Goal: Information Seeking & Learning: Learn about a topic

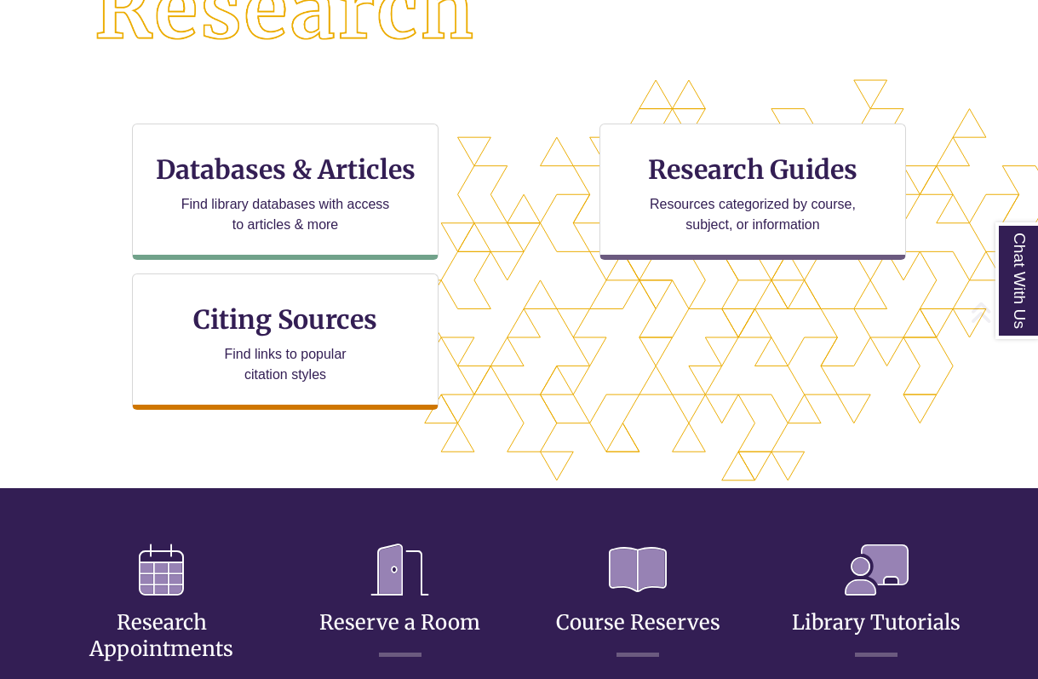
scroll to position [503, 0]
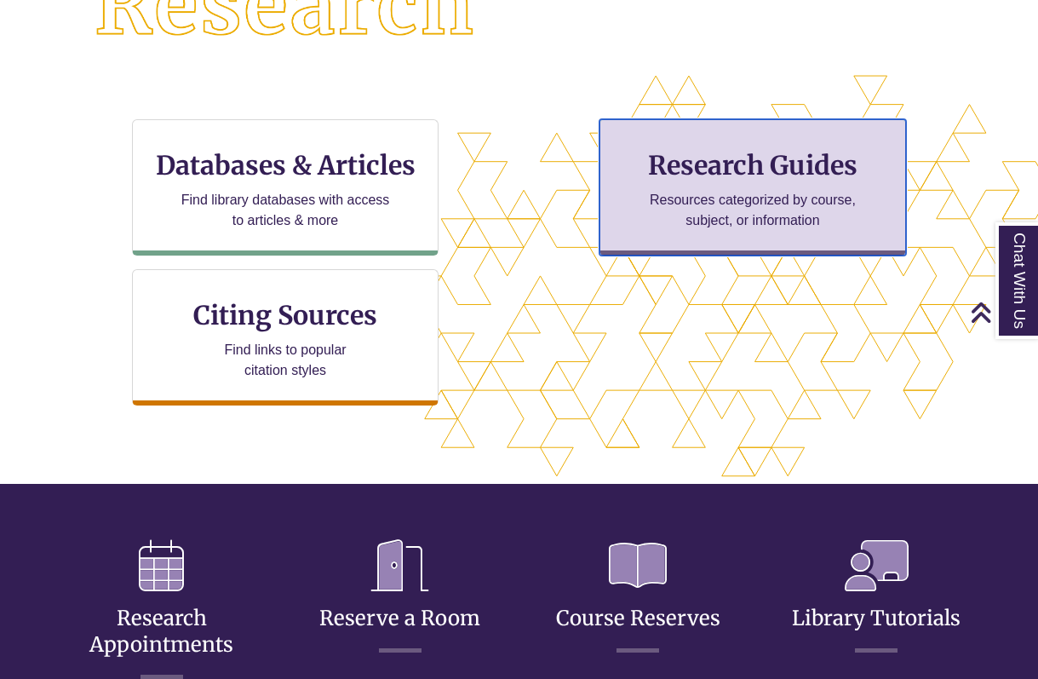
click at [700, 195] on p "Resources categorized by course, subject, or information" at bounding box center [753, 210] width 222 height 41
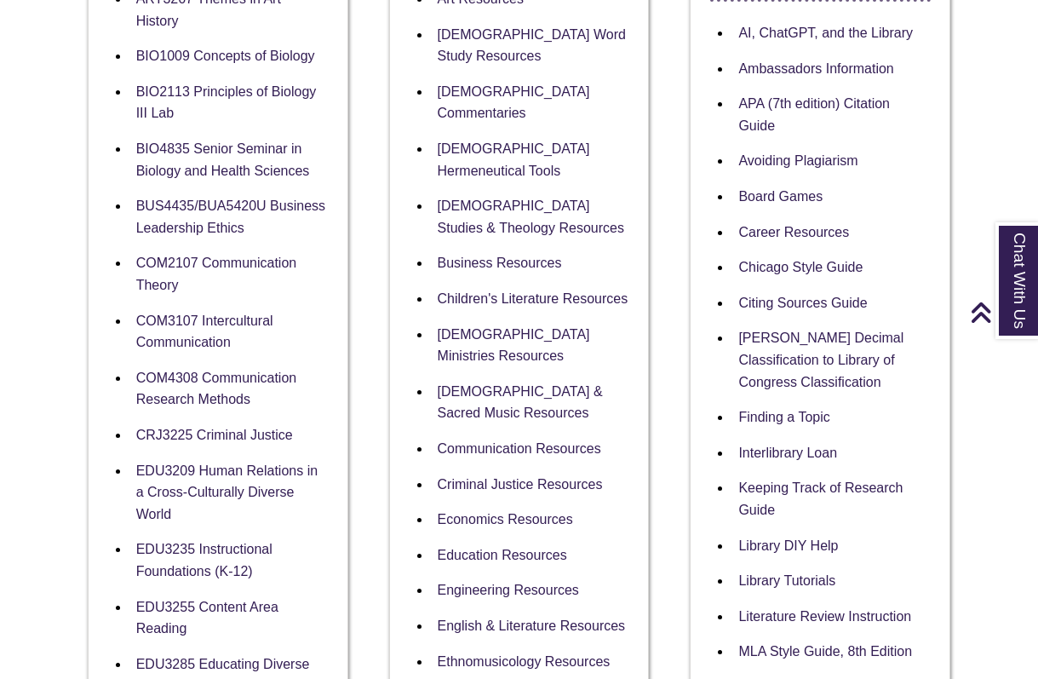
scroll to position [446, 0]
click at [540, 290] on link "Children's Literature Resources" at bounding box center [533, 298] width 191 height 16
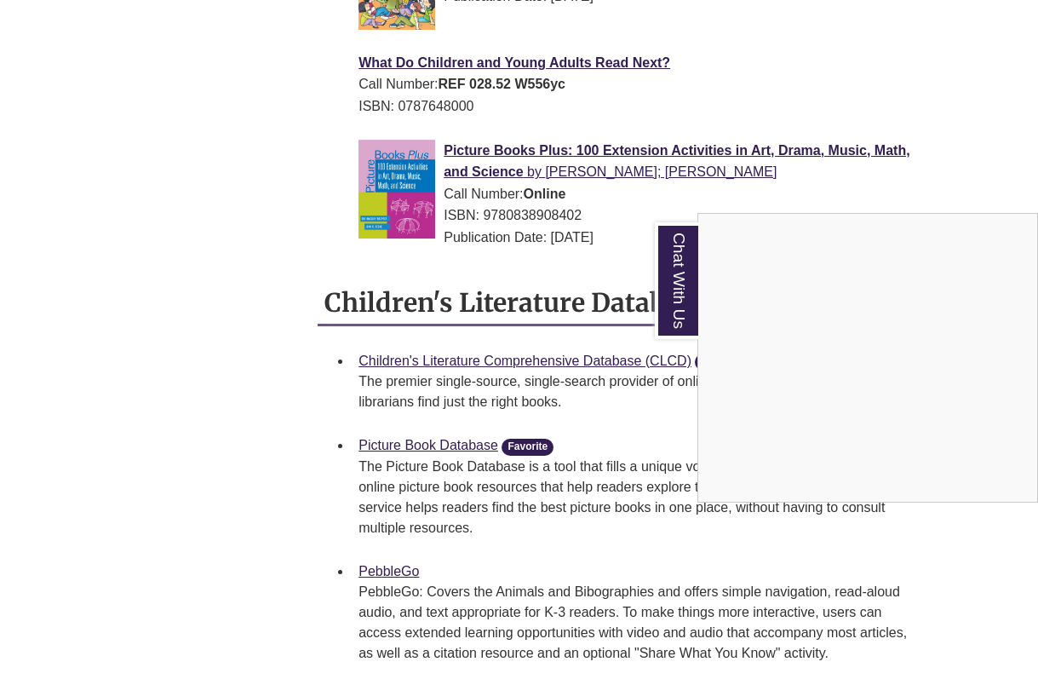
scroll to position [1700, 0]
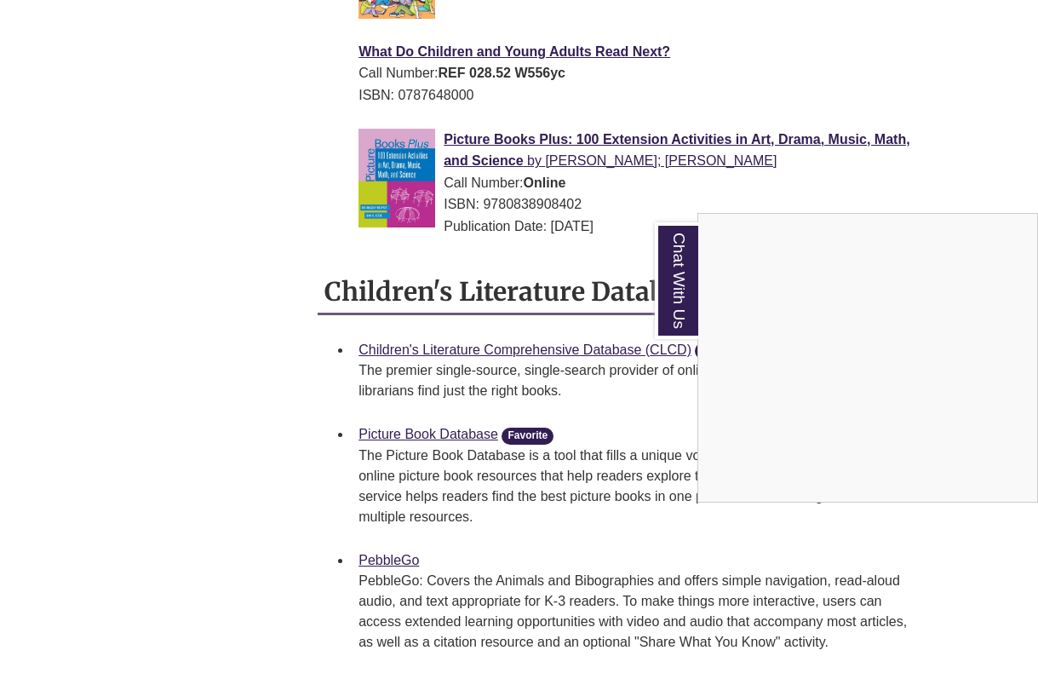
click at [552, 410] on div "Chat With Us" at bounding box center [519, 339] width 1038 height 679
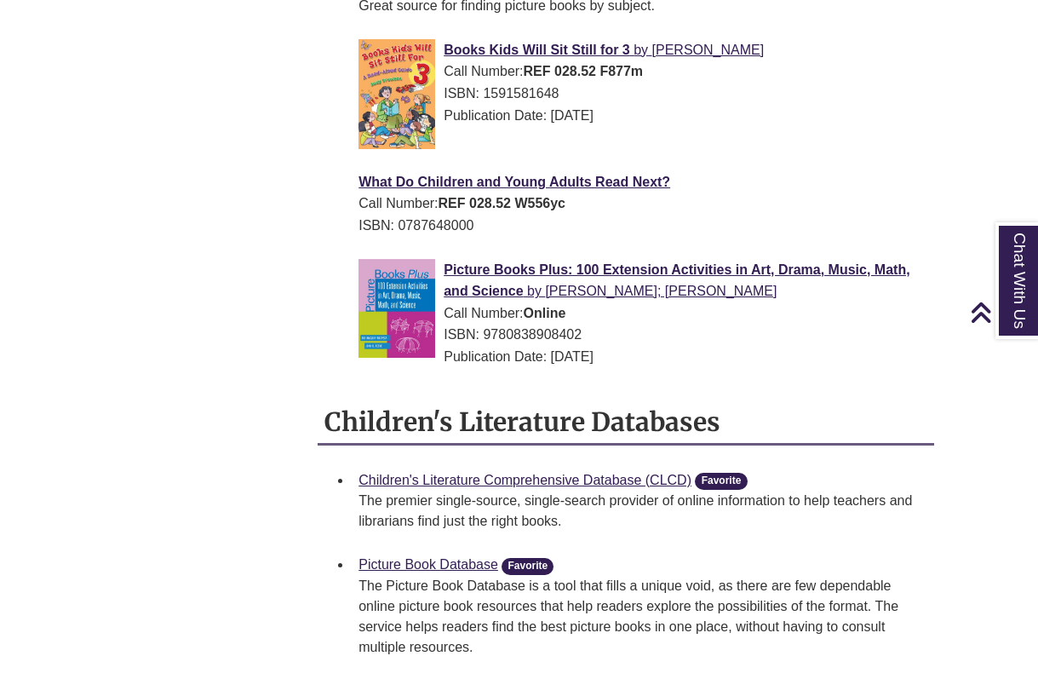
scroll to position [1574, 0]
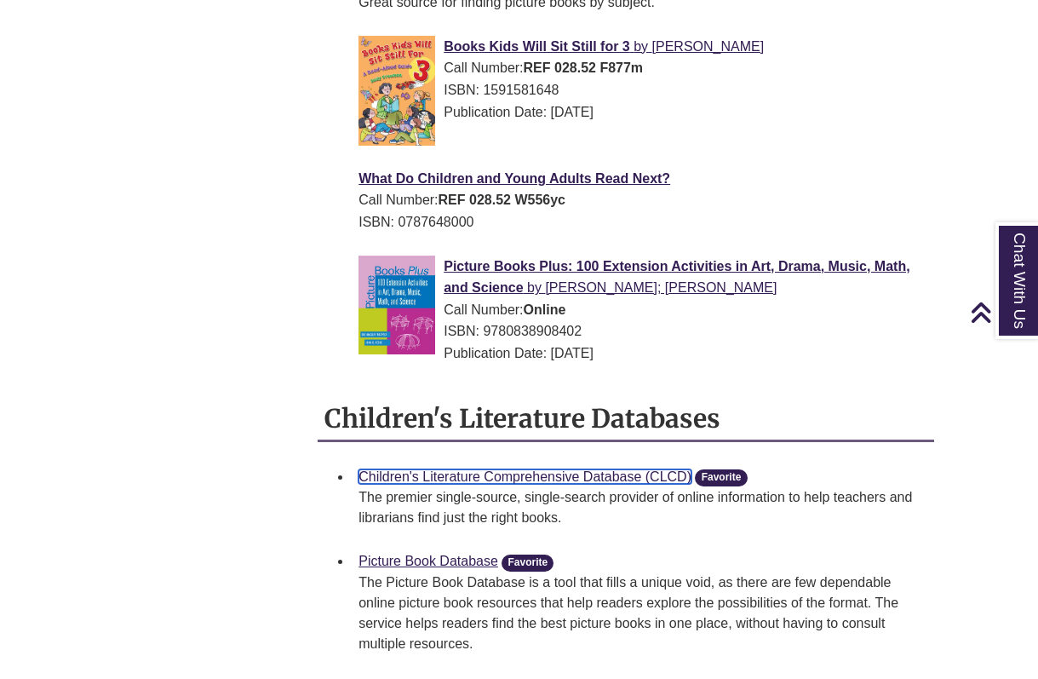
click at [510, 484] on link "Children's Literature Comprehensive Database (CLCD)" at bounding box center [524, 476] width 333 height 14
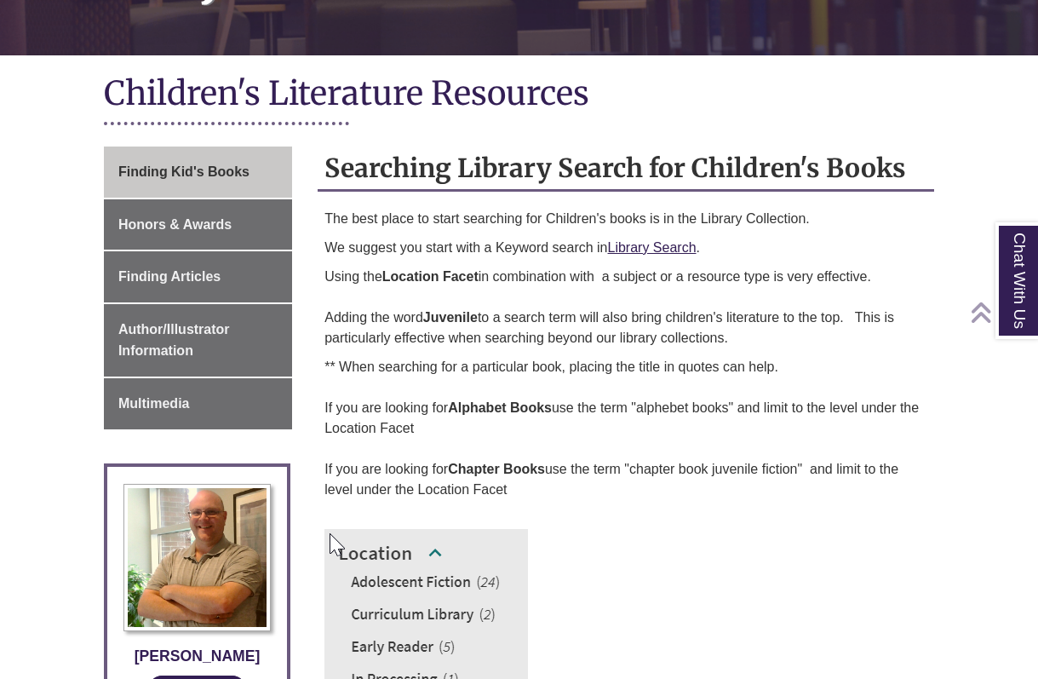
scroll to position [355, 0]
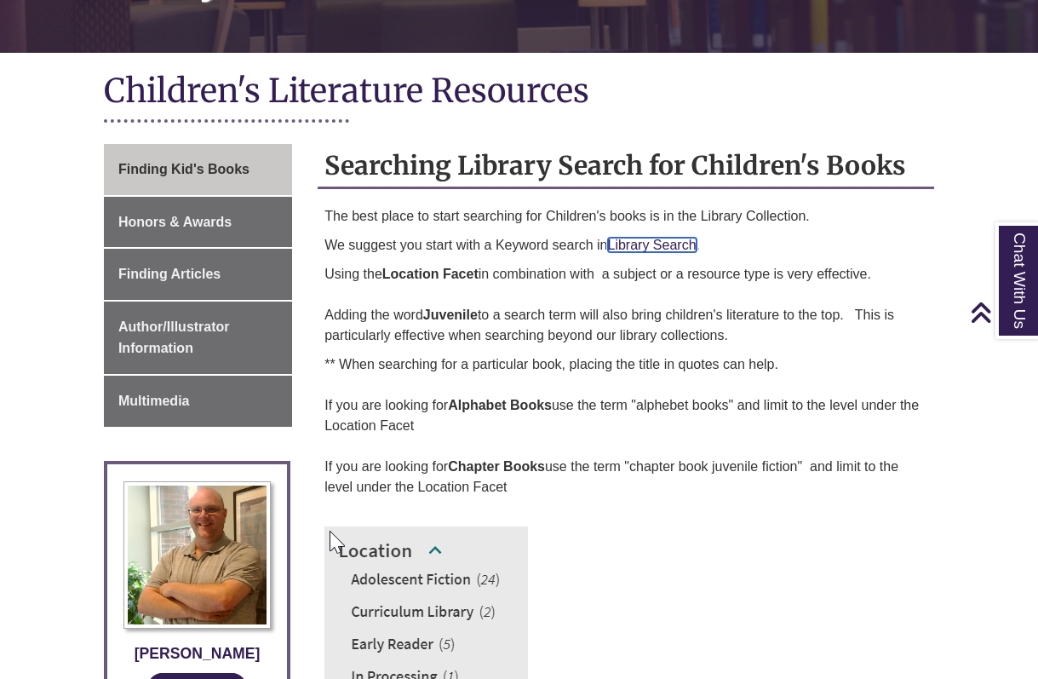
click at [657, 238] on link "Library Search" at bounding box center [652, 245] width 89 height 14
